Goal: Find specific page/section: Find specific page/section

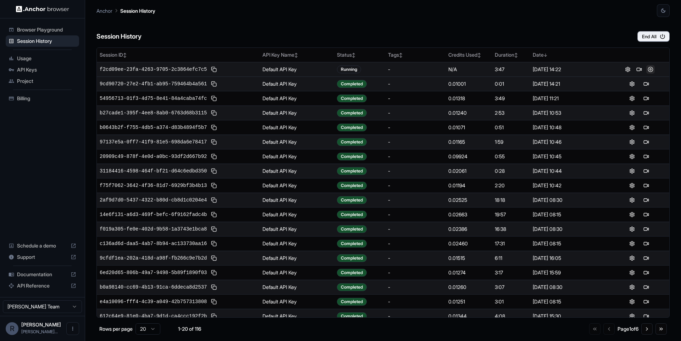
click at [650, 71] on button at bounding box center [650, 69] width 9 height 9
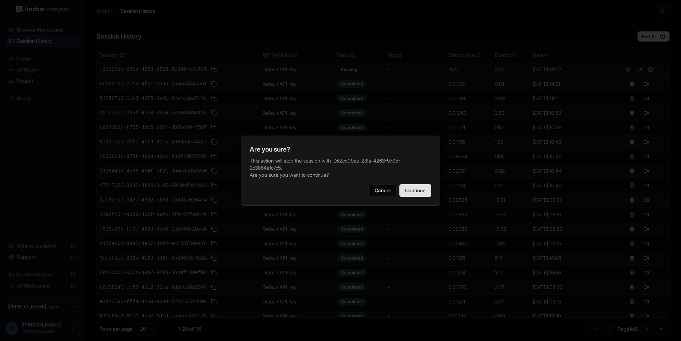
click at [413, 188] on button "Continue" at bounding box center [415, 190] width 32 height 13
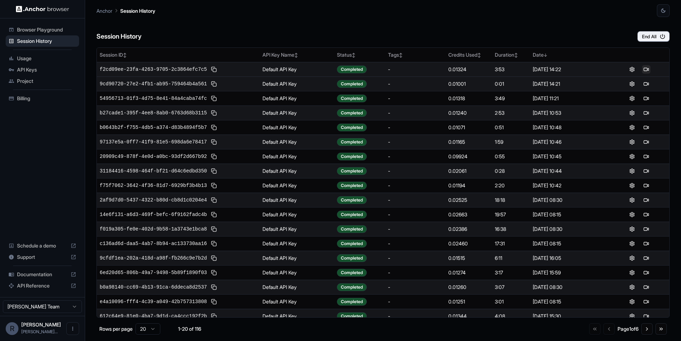
click at [646, 72] on button at bounding box center [646, 69] width 9 height 9
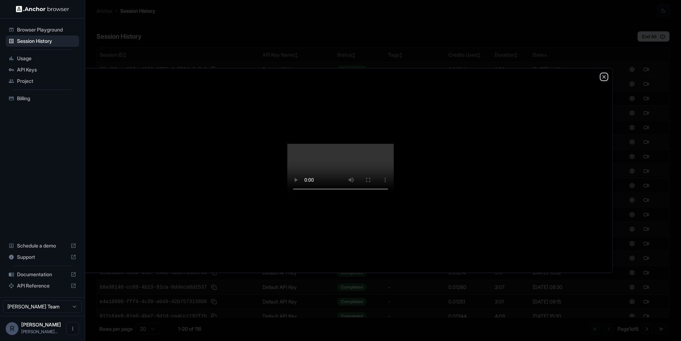
click at [606, 74] on icon "button" at bounding box center [604, 77] width 6 height 6
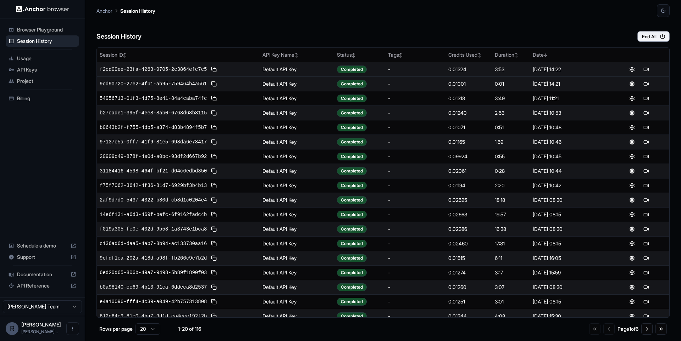
click at [46, 59] on span "Usage" at bounding box center [46, 58] width 59 height 7
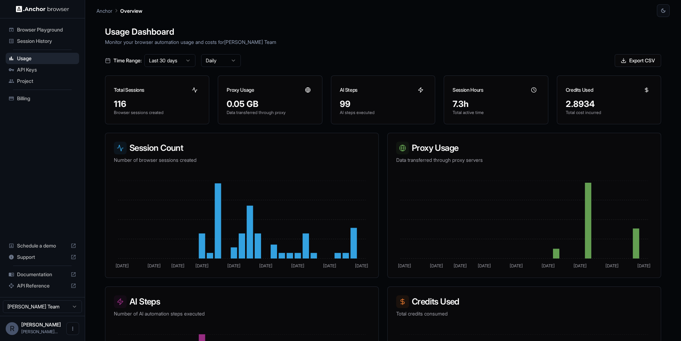
click at [41, 41] on span "Session History" at bounding box center [46, 41] width 59 height 7
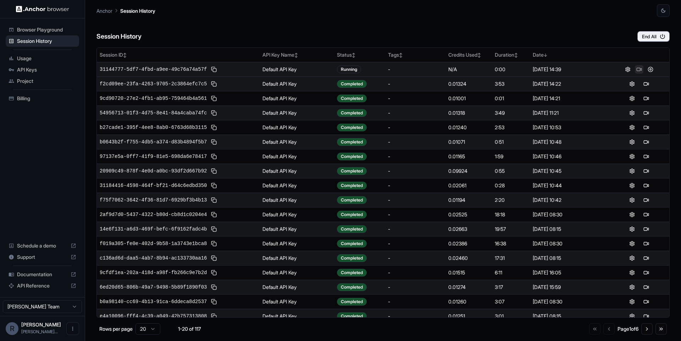
click at [637, 69] on button at bounding box center [639, 69] width 9 height 9
